Goal: Find specific page/section: Find specific page/section

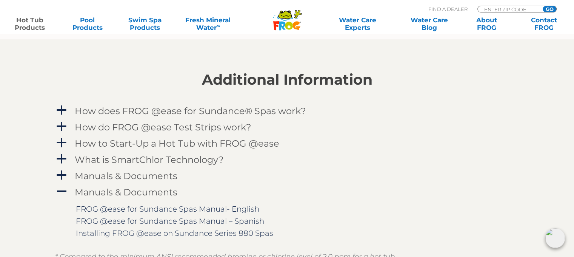
scroll to position [755, 0]
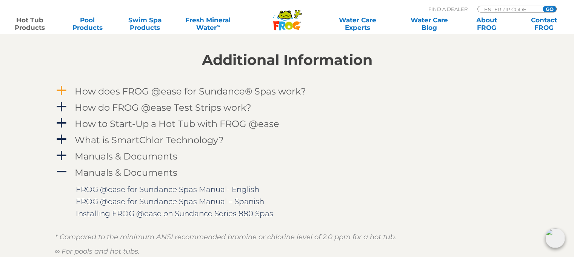
click at [89, 93] on h4 "How does FROG @ease for Sundance® Spas work?" at bounding box center [191, 91] width 232 height 10
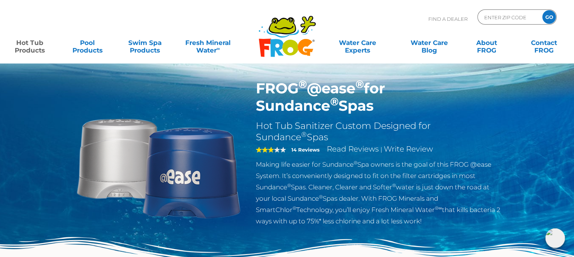
scroll to position [0, 0]
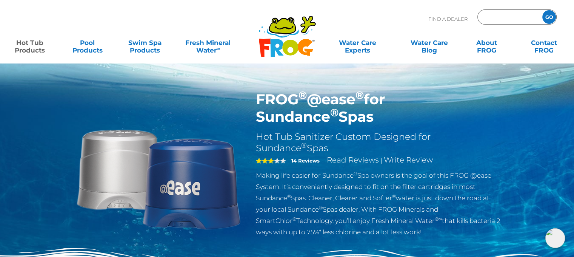
click at [487, 19] on input "Zip Code Form" at bounding box center [509, 17] width 51 height 11
type input "08205"
click at [550, 19] on input "GO" at bounding box center [550, 17] width 14 height 14
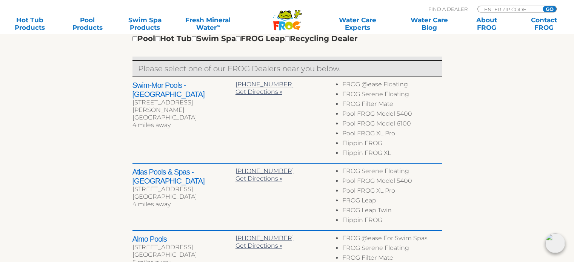
scroll to position [302, 0]
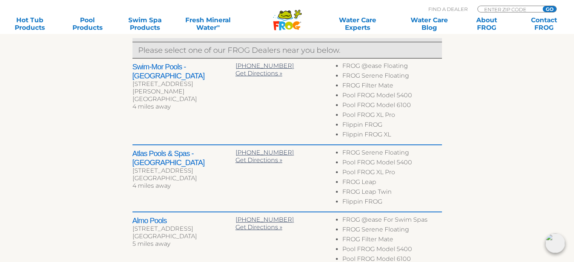
click at [189, 152] on h2 "Atlas Pools & Spas - Cardiff" at bounding box center [184, 158] width 103 height 18
